Goal: Task Accomplishment & Management: Use online tool/utility

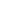
type input "hall"
type textarea "x"
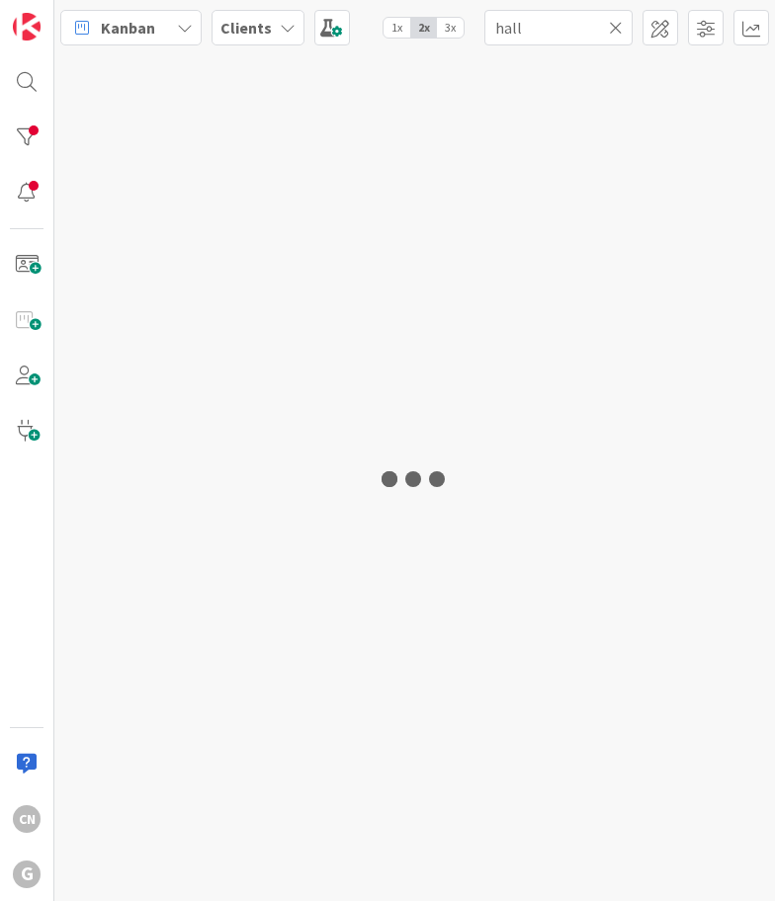
type input "hall"
